Goal: Transaction & Acquisition: Subscribe to service/newsletter

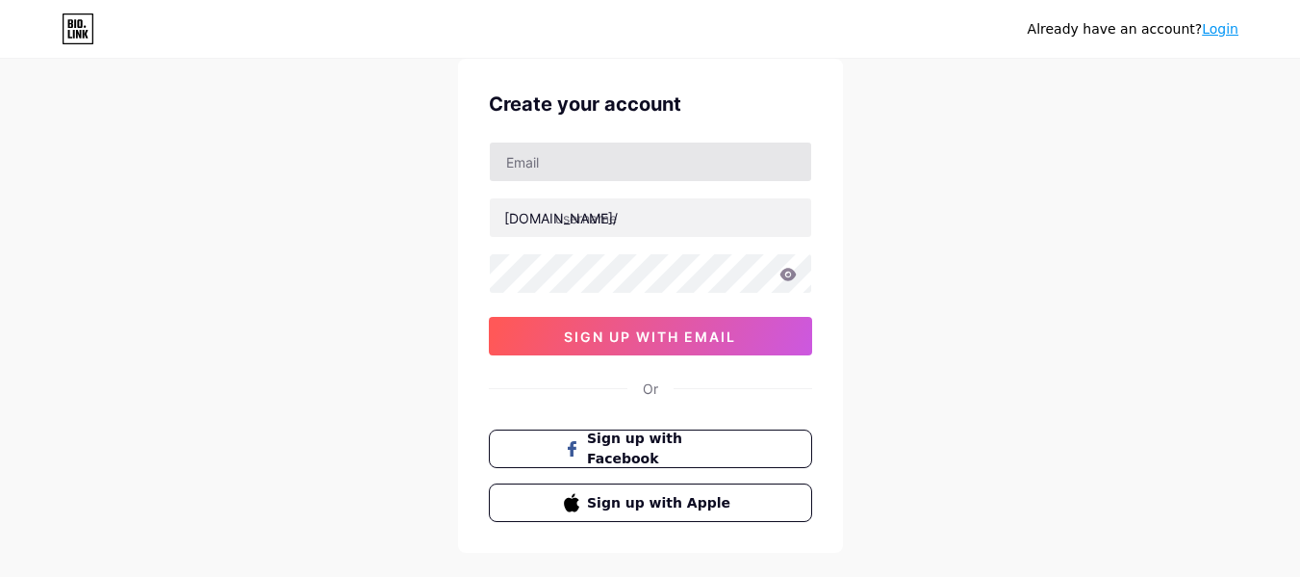
scroll to position [64, 0]
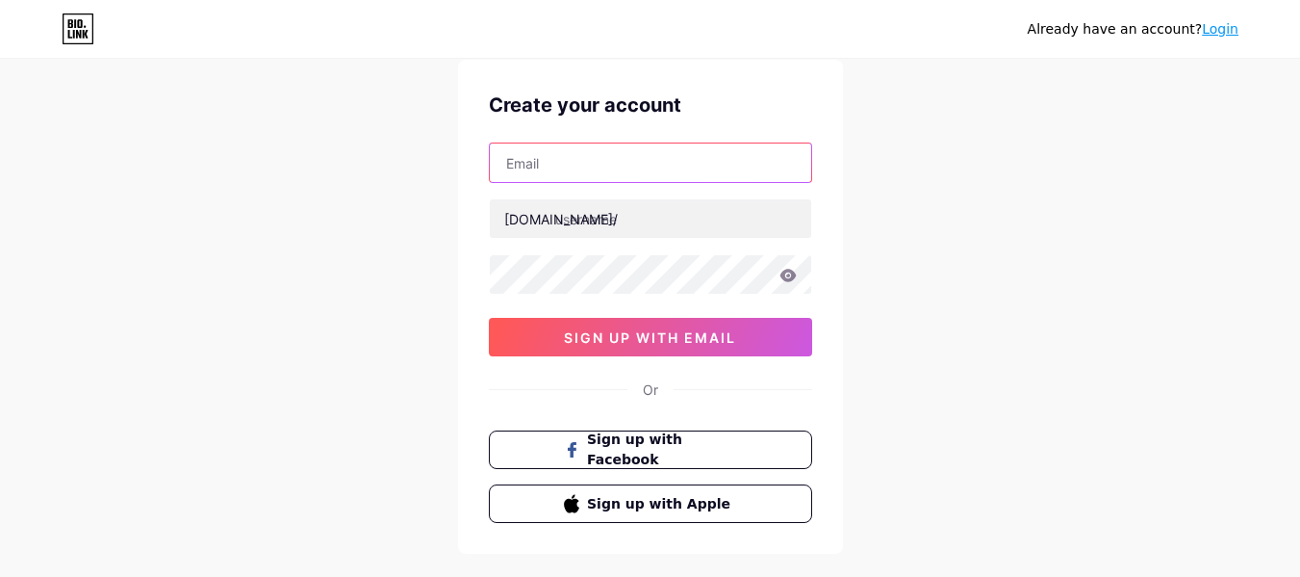
click at [565, 155] on input "text" at bounding box center [650, 162] width 321 height 38
paste input "[EMAIL_ADDRESS][DOMAIN_NAME]"
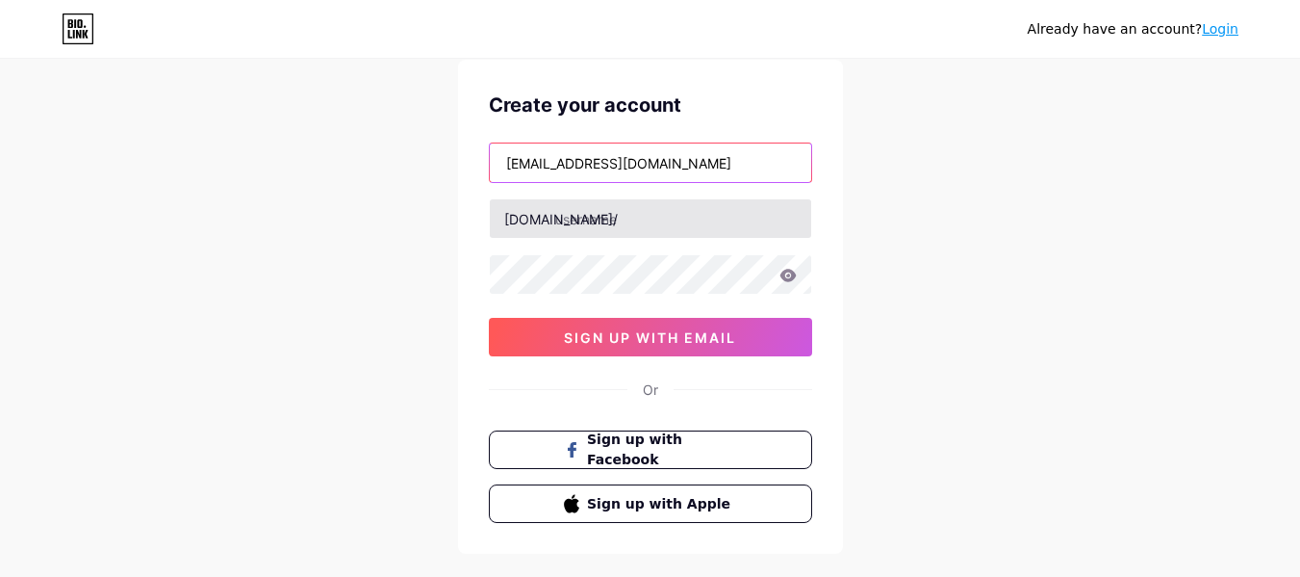
type input "[EMAIL_ADDRESS][DOMAIN_NAME]"
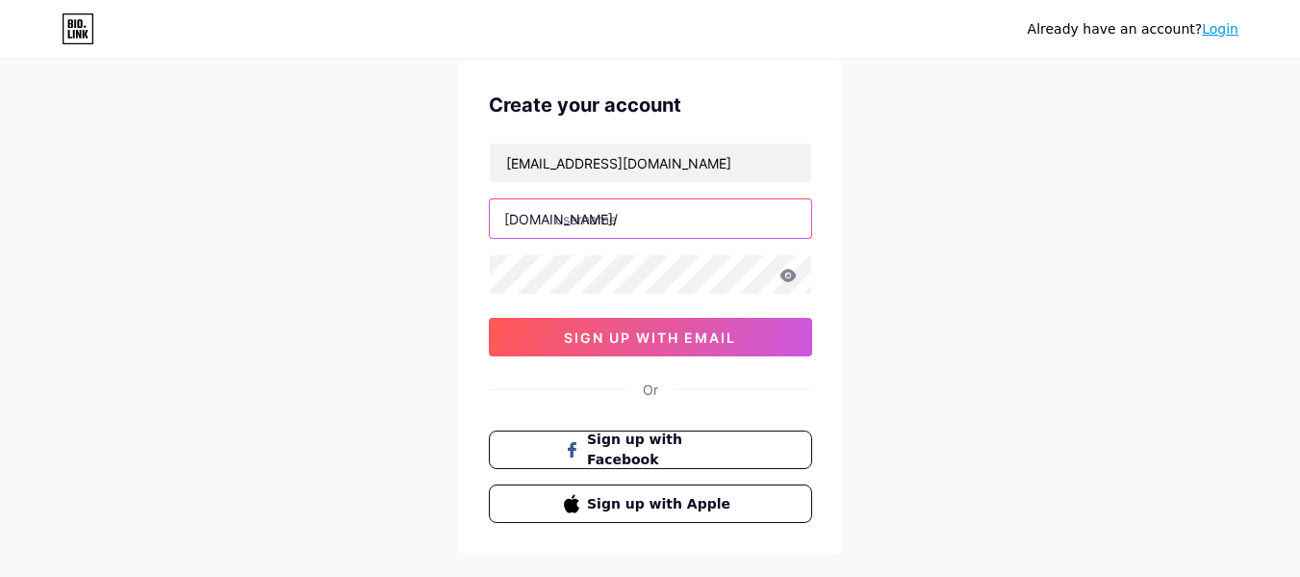
click at [581, 220] on input "text" at bounding box center [650, 218] width 321 height 38
paste input "neuroquiet"
click at [627, 218] on input "neuroquietneuroquiet" at bounding box center [650, 218] width 321 height 38
type input "neuroquietneuroquiet"
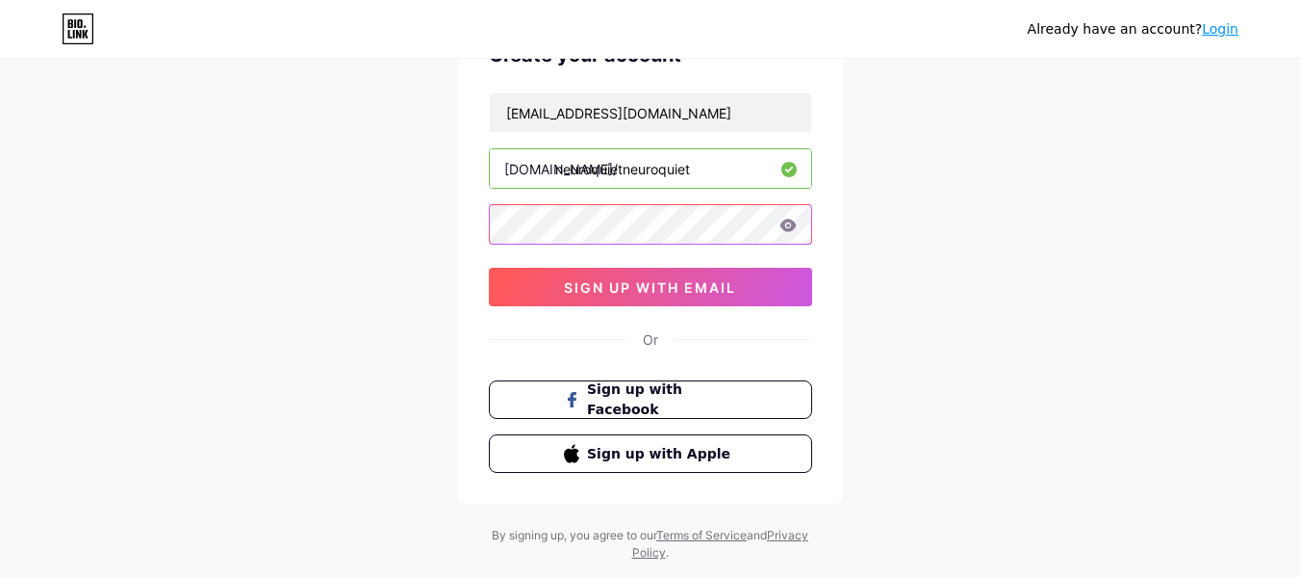
scroll to position [160, 0]
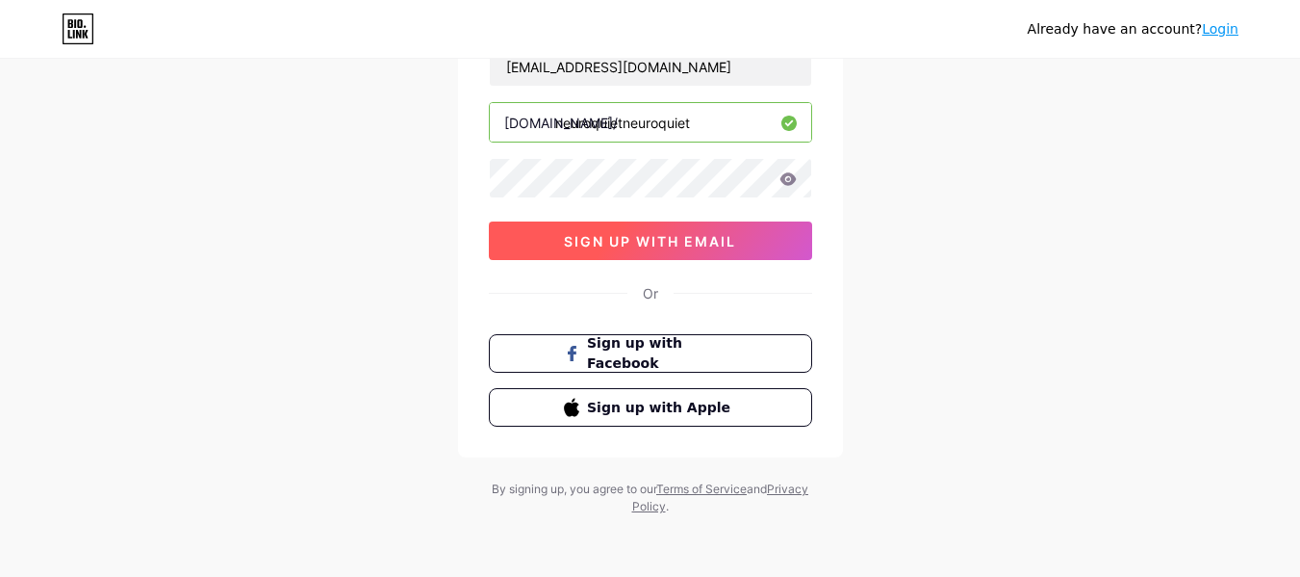
click at [663, 258] on button "sign up with email" at bounding box center [650, 240] width 323 height 38
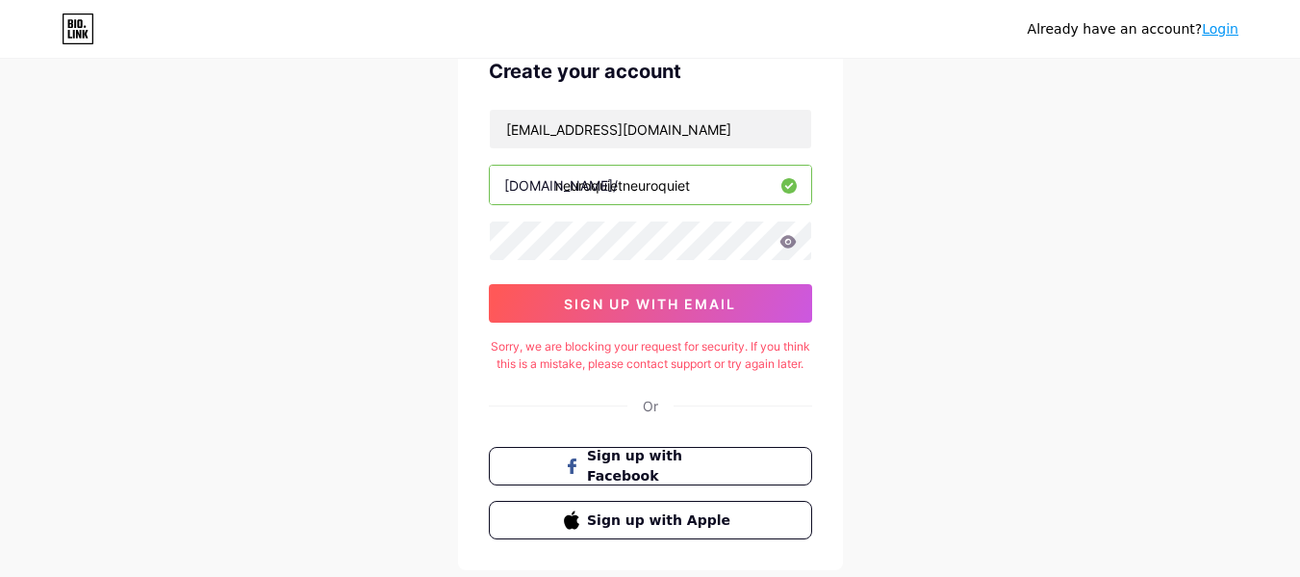
scroll to position [64, 0]
